Goal: Task Accomplishment & Management: Manage account settings

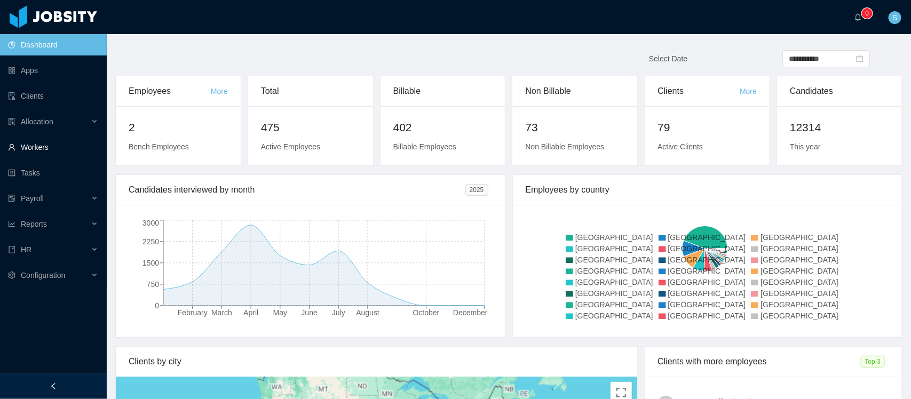
click at [36, 147] on link "Workers" at bounding box center [53, 147] width 90 height 21
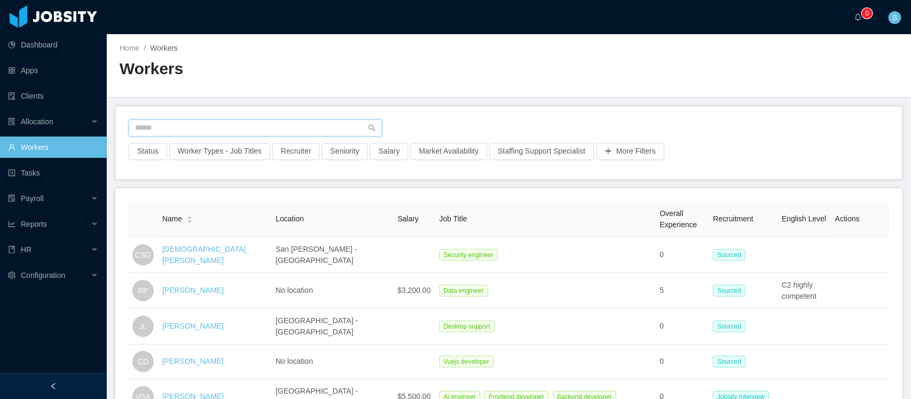
click at [199, 123] on input "text" at bounding box center [256, 128] width 254 height 17
type input "******"
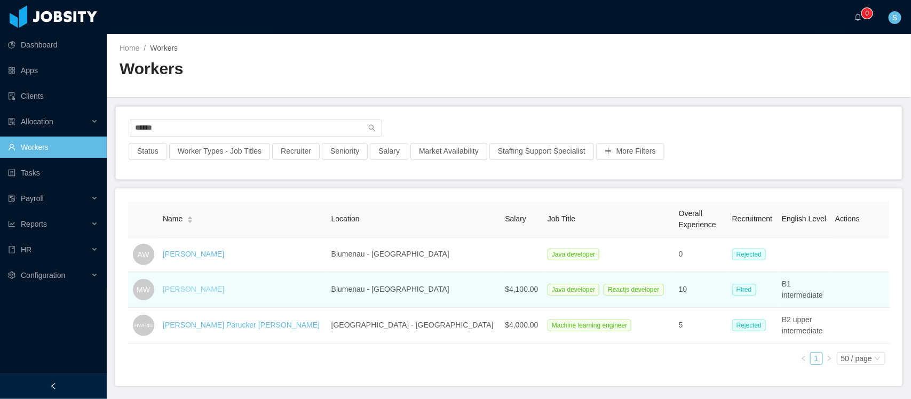
click at [210, 288] on link "[PERSON_NAME]" at bounding box center [193, 289] width 61 height 9
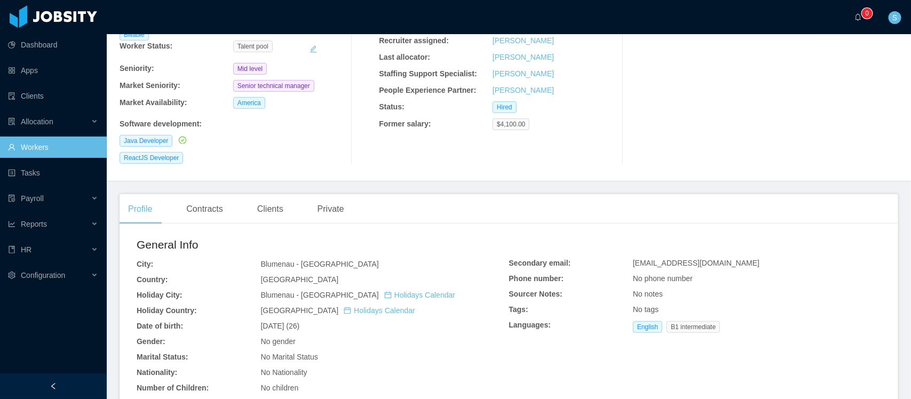
scroll to position [133, 0]
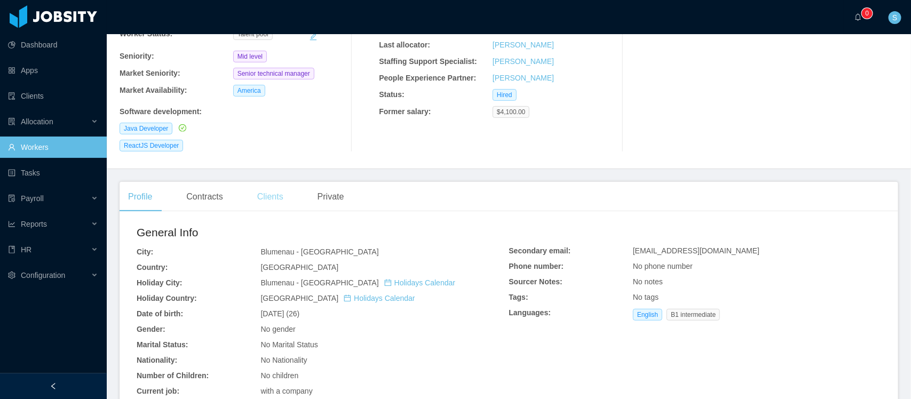
click at [279, 186] on div "Clients" at bounding box center [270, 197] width 43 height 30
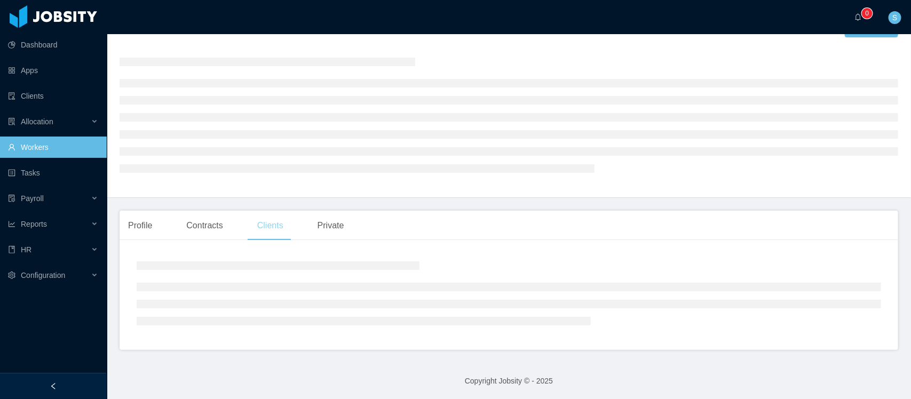
scroll to position [25, 0]
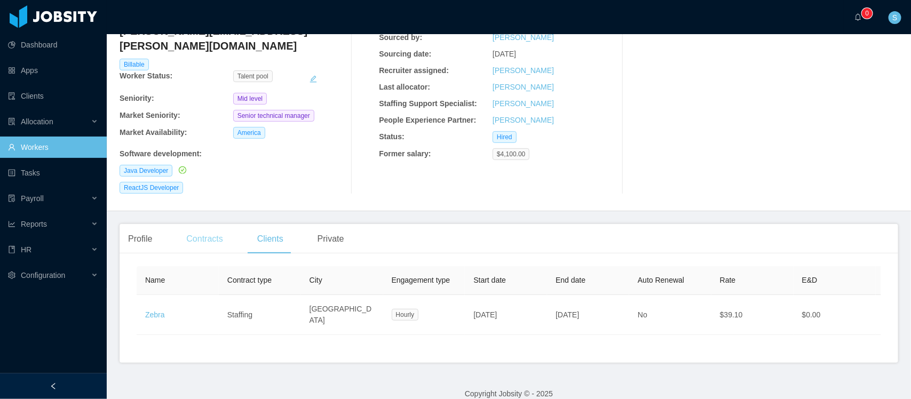
click at [215, 227] on div "Contracts" at bounding box center [204, 239] width 53 height 30
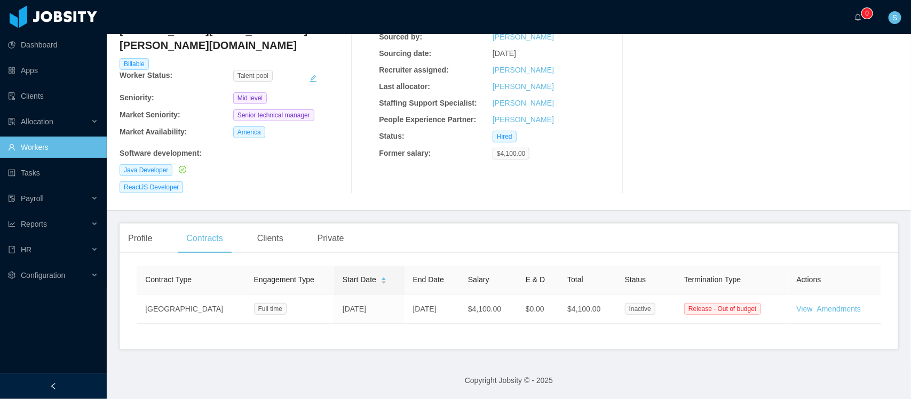
scroll to position [89, 0]
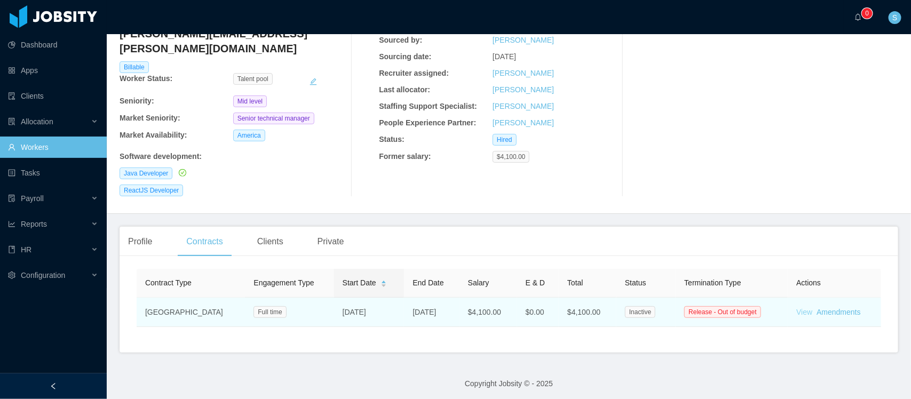
click at [729, 308] on link "View" at bounding box center [805, 312] width 16 height 9
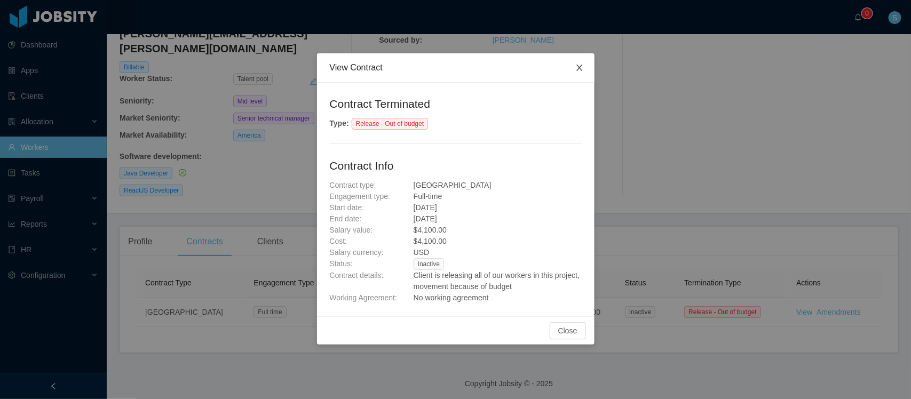
click at [584, 71] on span "Close" at bounding box center [580, 68] width 30 height 30
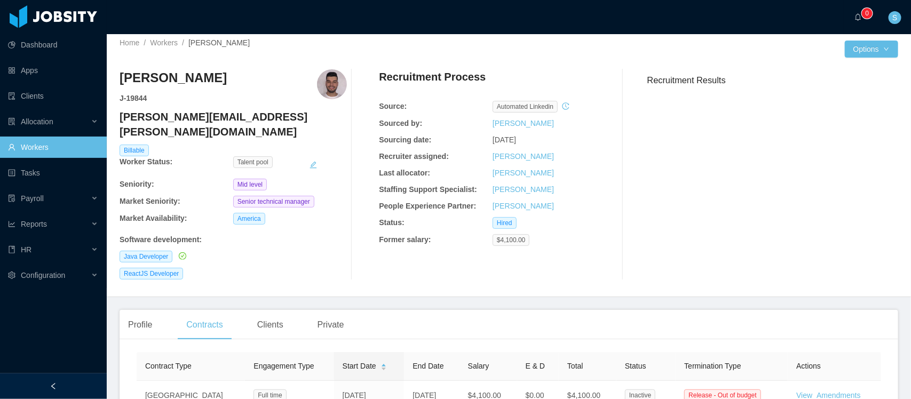
scroll to position [0, 0]
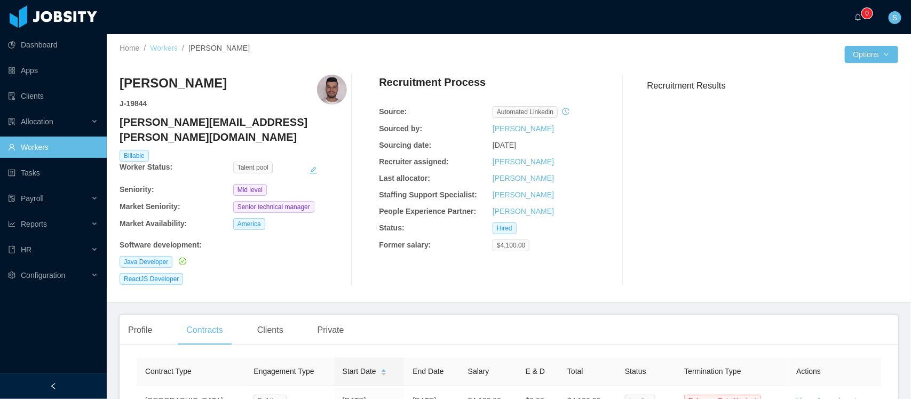
click at [160, 44] on link "Workers" at bounding box center [164, 48] width 28 height 9
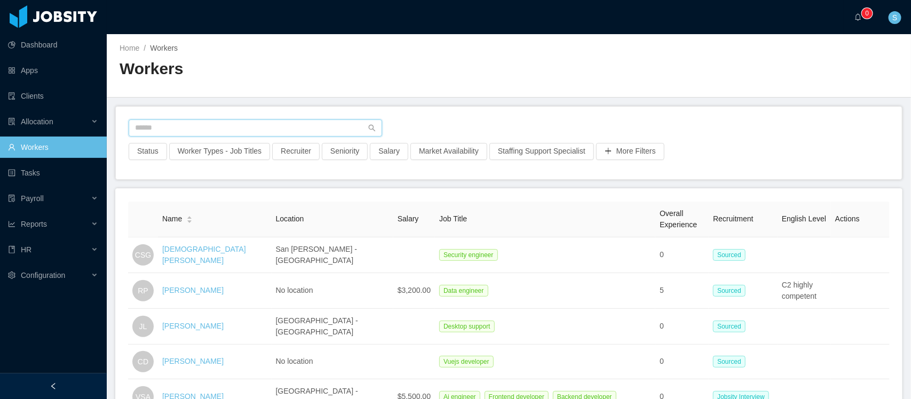
click at [263, 128] on input "text" at bounding box center [256, 128] width 254 height 17
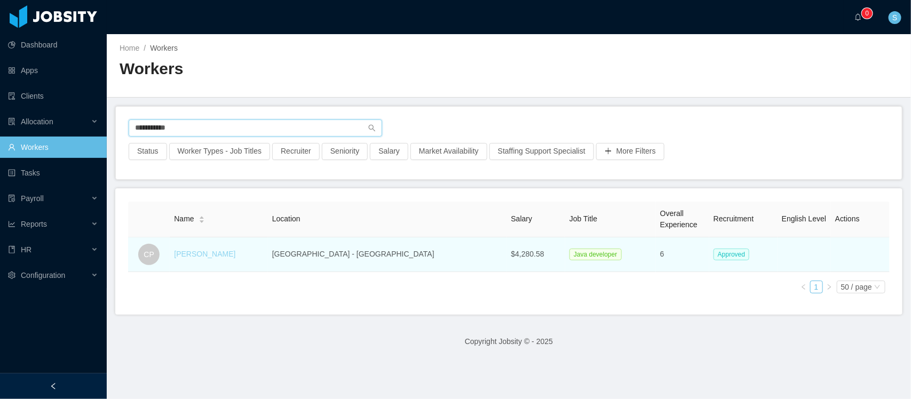
type input "**********"
click at [215, 256] on link "[PERSON_NAME]" at bounding box center [204, 254] width 61 height 9
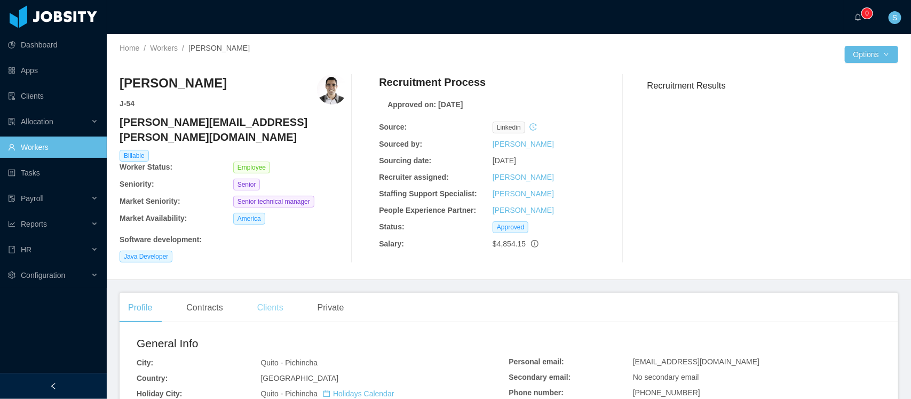
click at [268, 295] on div "Clients" at bounding box center [270, 308] width 43 height 30
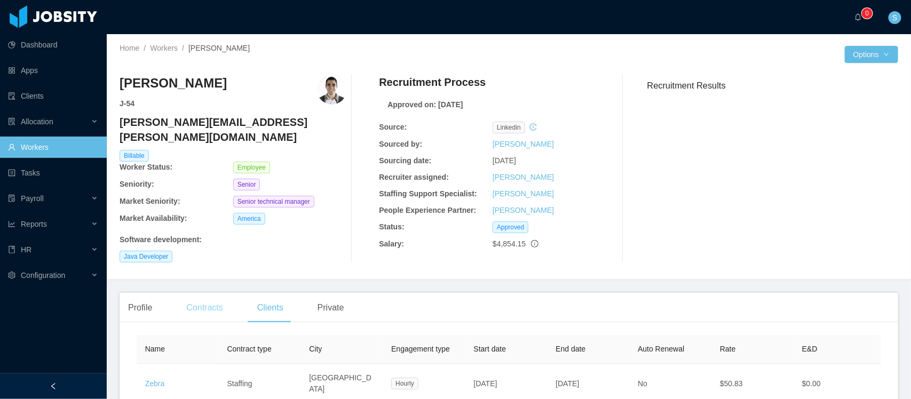
click at [203, 293] on div "Contracts" at bounding box center [204, 308] width 53 height 30
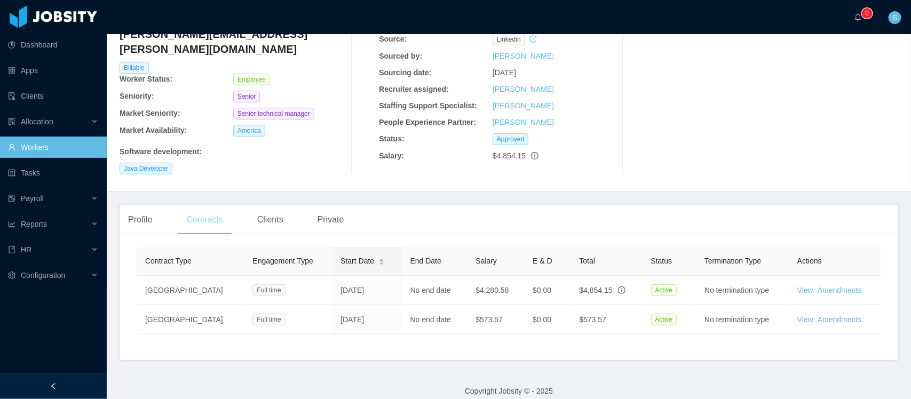
scroll to position [97, 0]
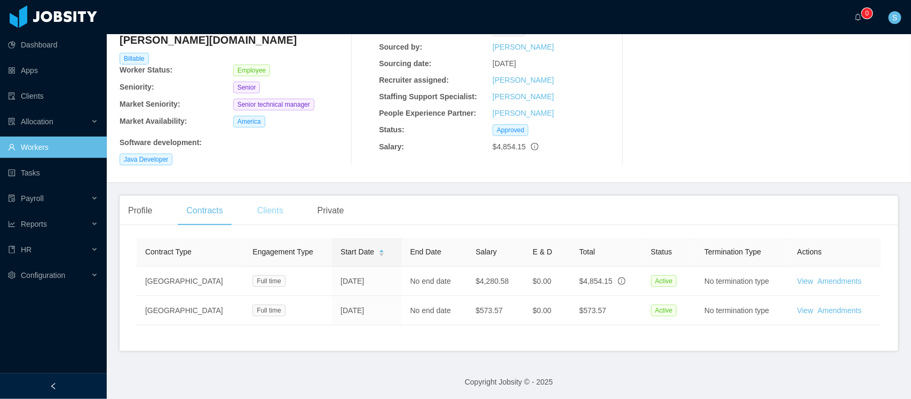
click at [279, 208] on div "Clients" at bounding box center [270, 211] width 43 height 30
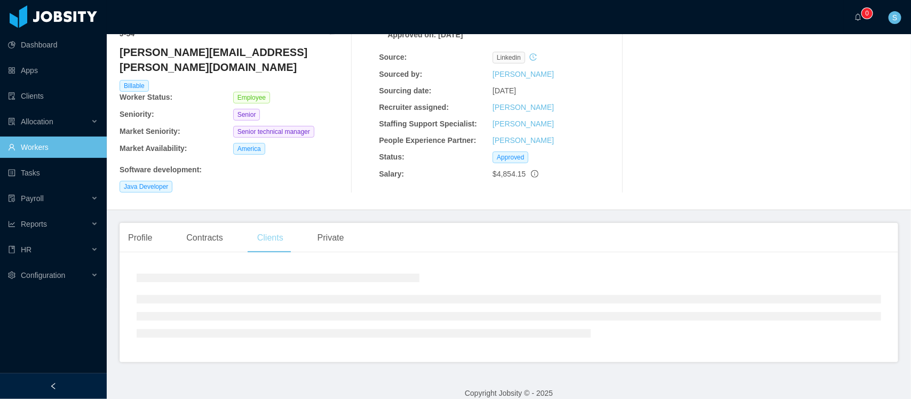
scroll to position [69, 0]
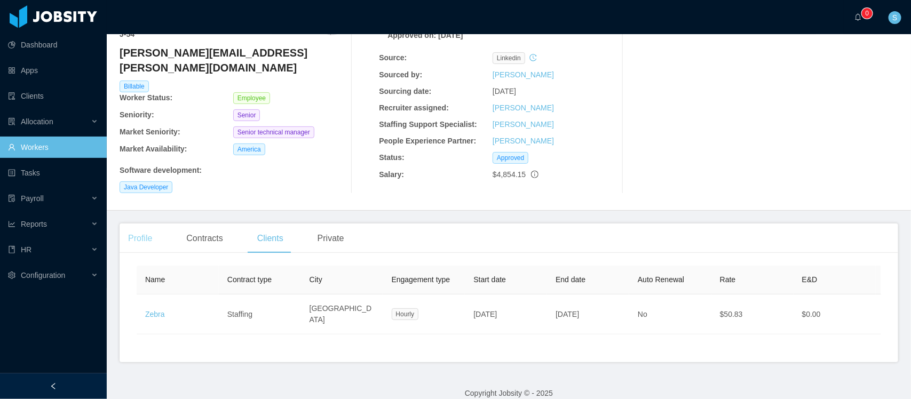
click at [145, 225] on div "Profile" at bounding box center [140, 239] width 41 height 30
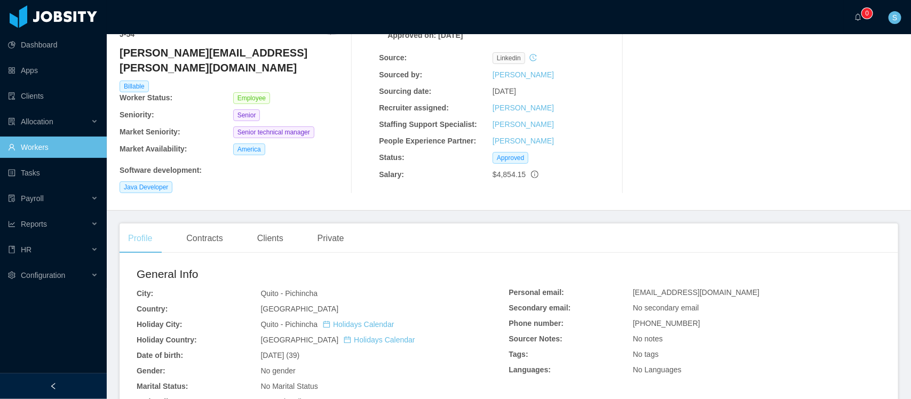
scroll to position [97, 0]
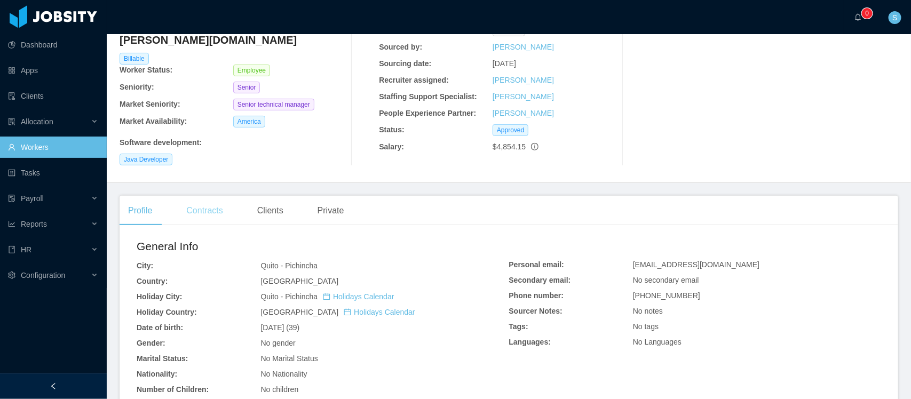
click at [214, 206] on div "Contracts" at bounding box center [204, 211] width 53 height 30
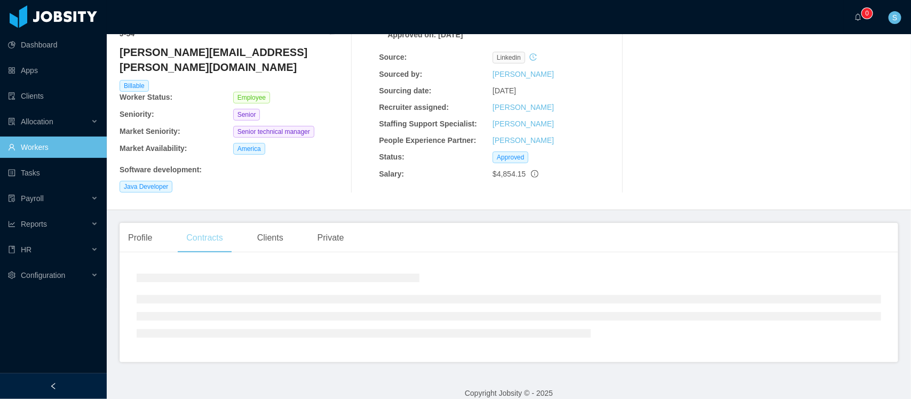
scroll to position [97, 0]
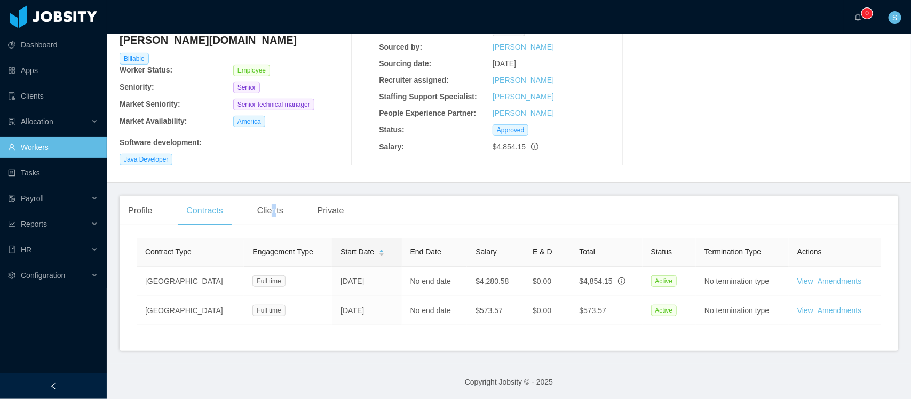
click at [275, 198] on div "Clients" at bounding box center [270, 211] width 43 height 30
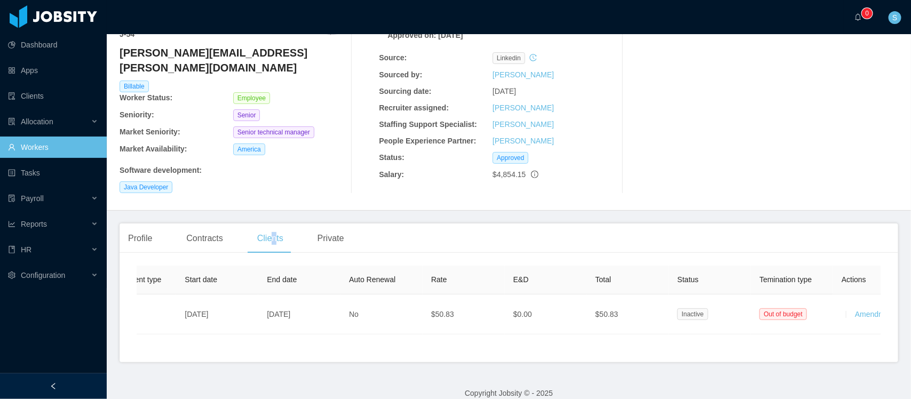
scroll to position [0, 333]
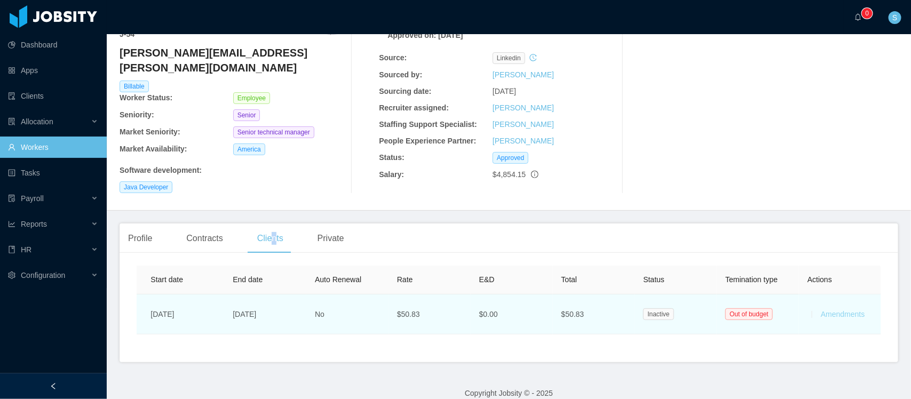
click at [729, 310] on link "Amendments" at bounding box center [843, 314] width 44 height 9
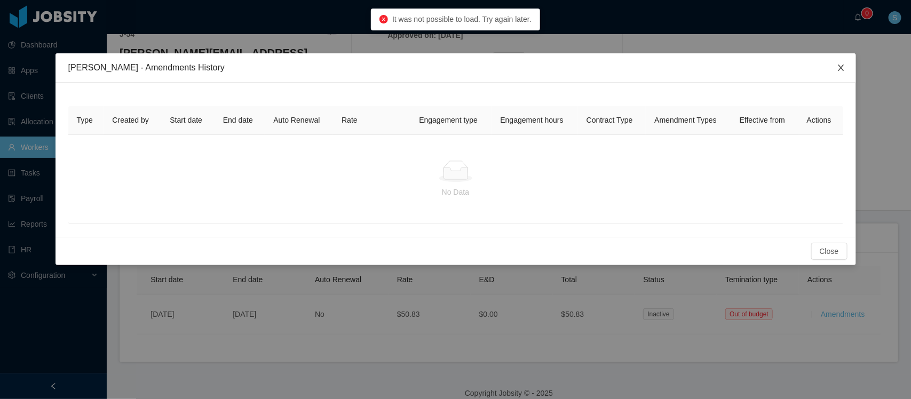
click at [729, 66] on icon "icon: close" at bounding box center [841, 68] width 9 height 9
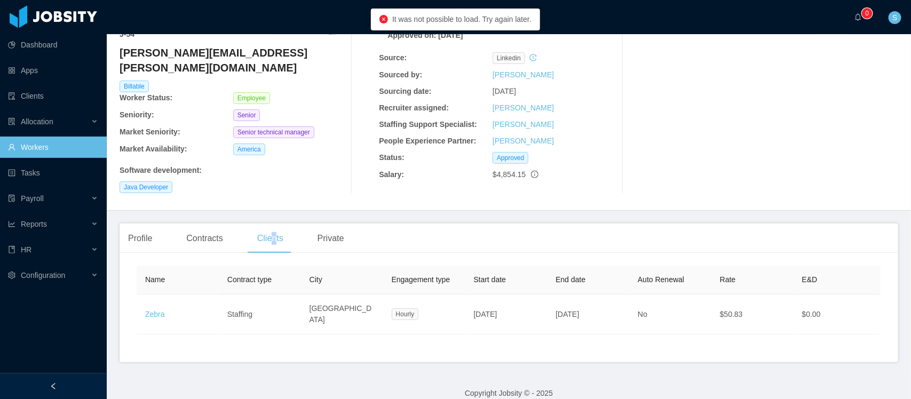
scroll to position [0, 0]
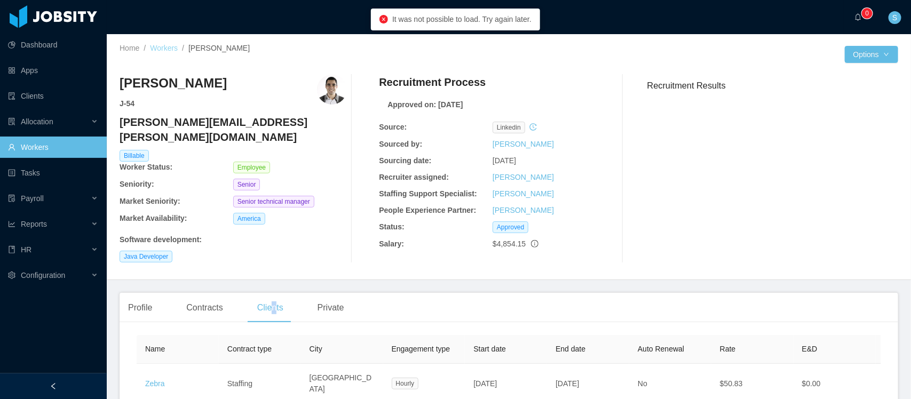
click at [161, 46] on link "Workers" at bounding box center [164, 48] width 28 height 9
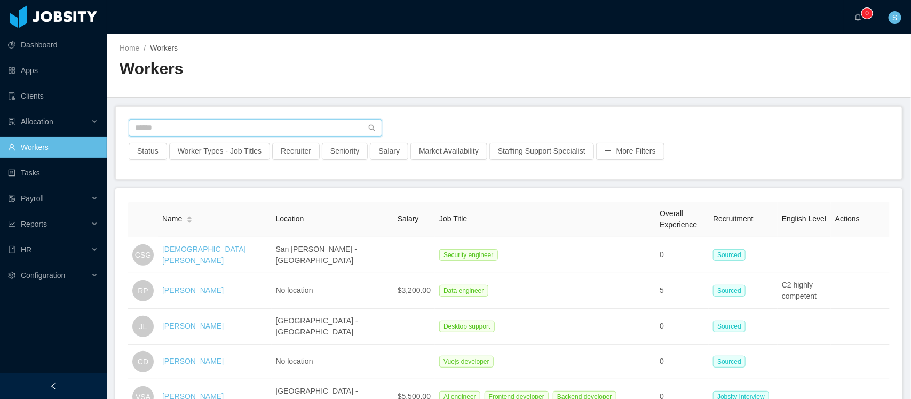
click at [195, 121] on input "text" at bounding box center [256, 128] width 254 height 17
type input "**********"
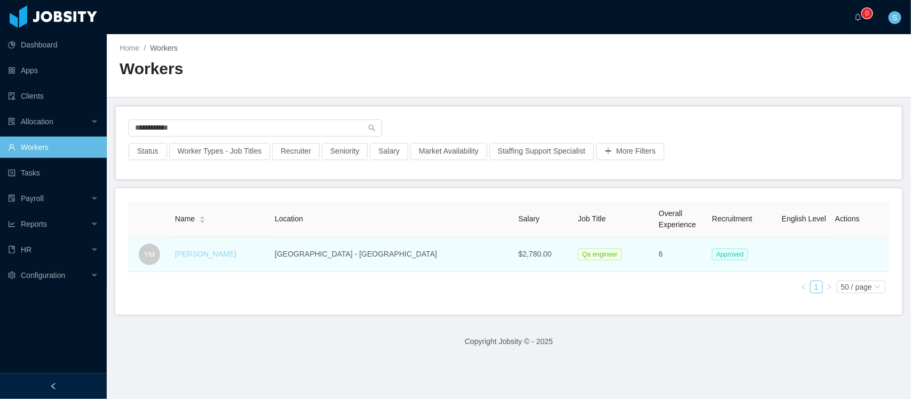
click at [220, 250] on link "[PERSON_NAME]" at bounding box center [205, 254] width 61 height 9
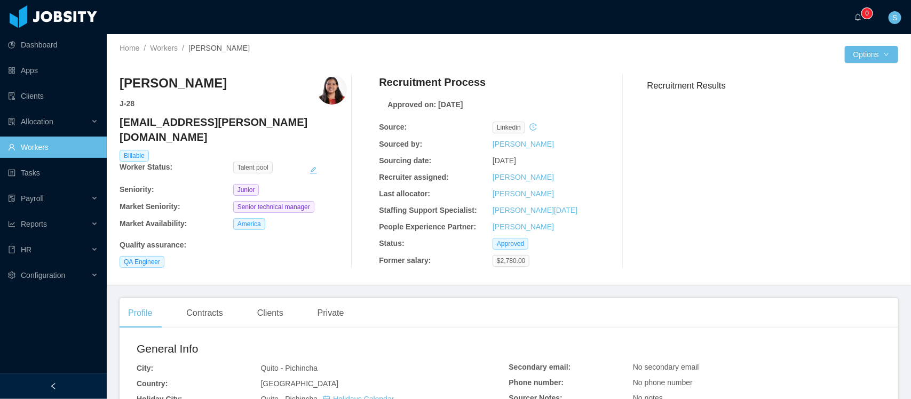
scroll to position [67, 0]
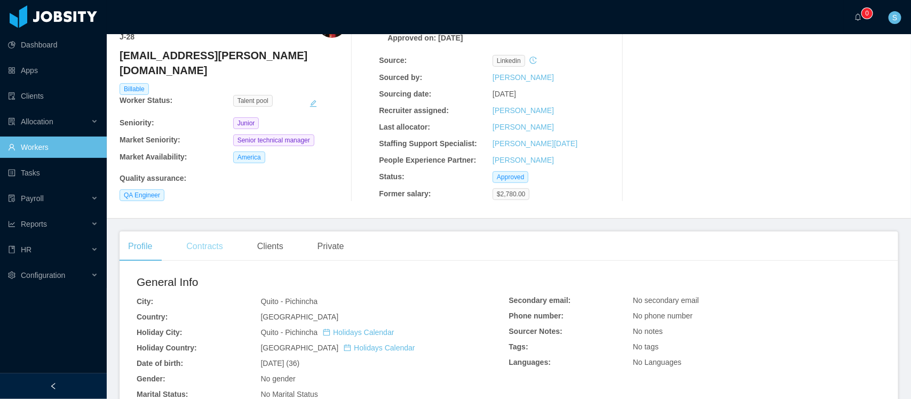
click at [209, 250] on div "Contracts" at bounding box center [204, 247] width 53 height 30
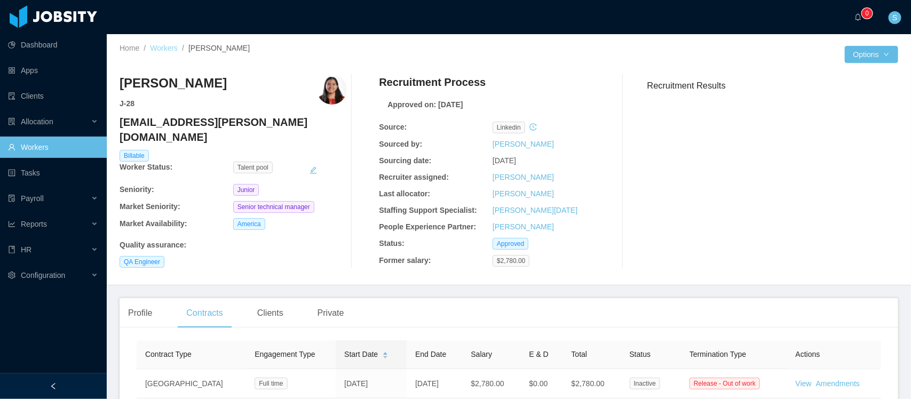
click at [156, 47] on link "Workers" at bounding box center [164, 48] width 28 height 9
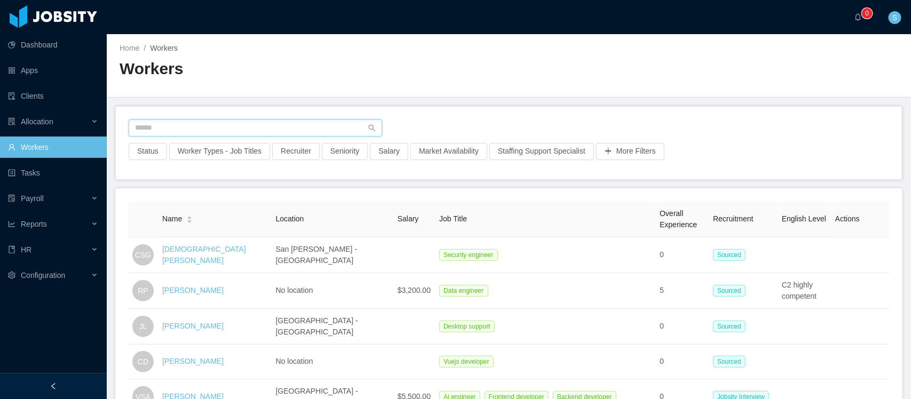
click at [224, 130] on input "text" at bounding box center [256, 128] width 254 height 17
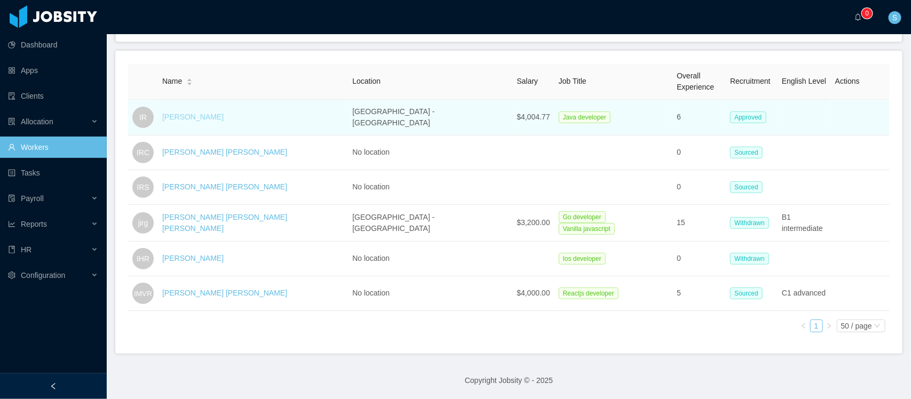
type input "**********"
click at [218, 113] on link "[PERSON_NAME]" at bounding box center [192, 117] width 61 height 9
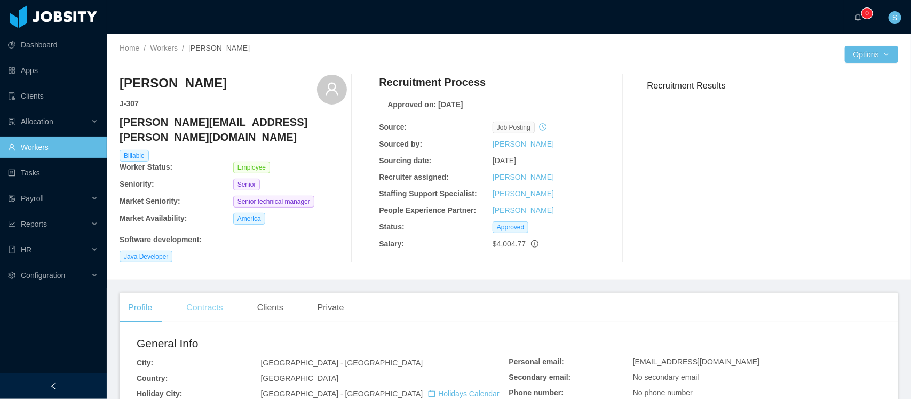
click at [199, 294] on div "Contracts" at bounding box center [204, 308] width 53 height 30
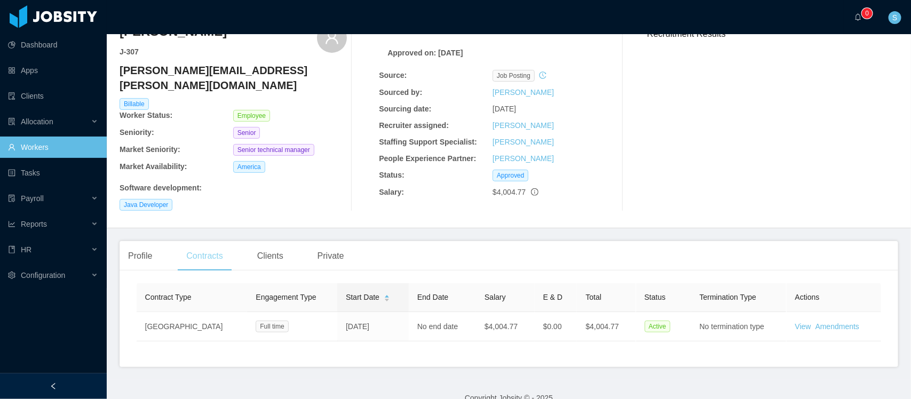
scroll to position [67, 0]
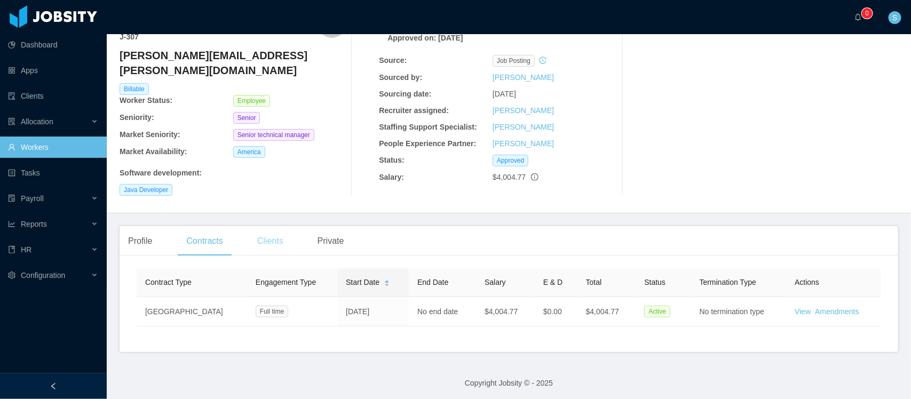
click at [281, 228] on div "Clients" at bounding box center [270, 241] width 43 height 30
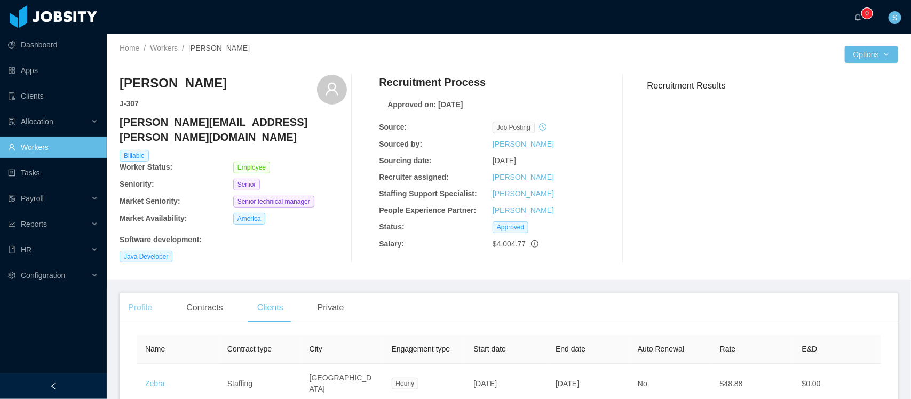
click at [145, 293] on div "Profile" at bounding box center [140, 308] width 41 height 30
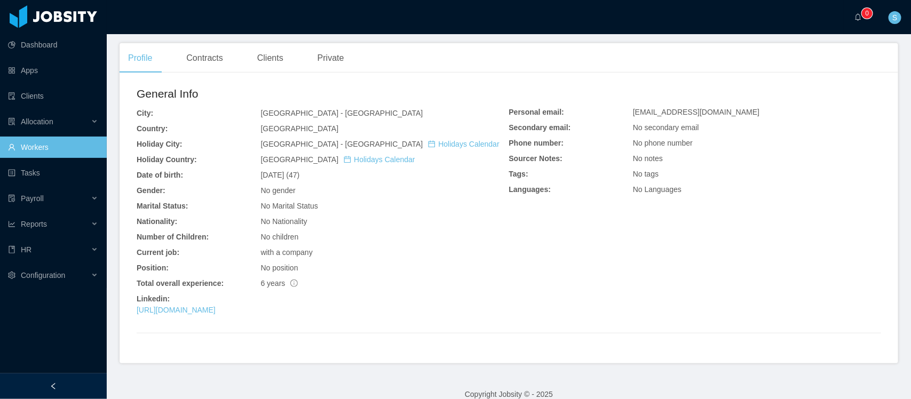
scroll to position [251, 0]
